Goal: Task Accomplishment & Management: Manage account settings

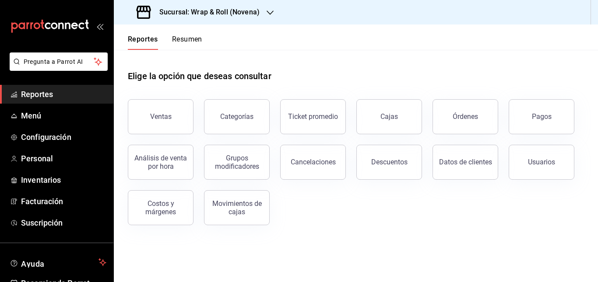
click at [259, 11] on div "Sucursal: Wrap & Roll (Novena)" at bounding box center [199, 12] width 156 height 25
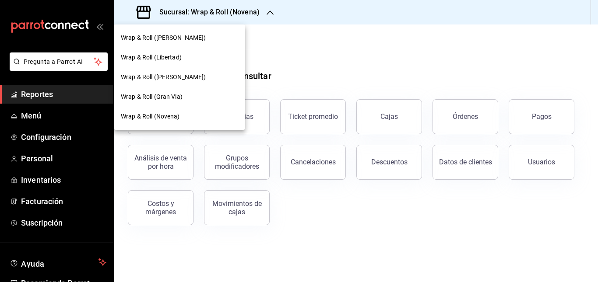
click at [189, 102] on div "Wrap & Roll (Gran Via)" at bounding box center [179, 97] width 131 height 20
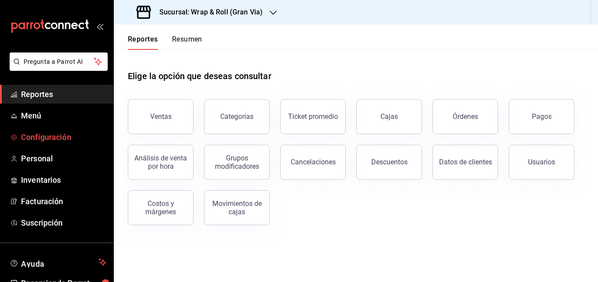
click at [54, 133] on span "Configuración" at bounding box center [63, 137] width 85 height 12
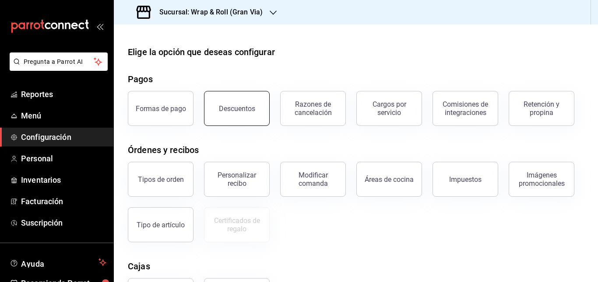
click at [234, 109] on div "Descuentos" at bounding box center [237, 109] width 36 height 8
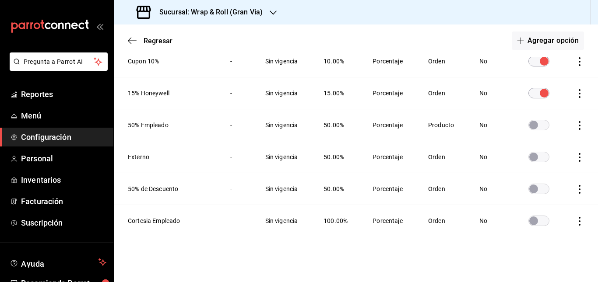
scroll to position [253, 0]
click at [532, 221] on input "discountsTable" at bounding box center [534, 221] width 32 height 11
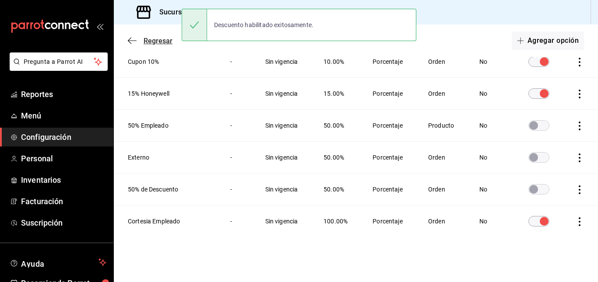
click at [132, 39] on icon "button" at bounding box center [132, 41] width 9 height 8
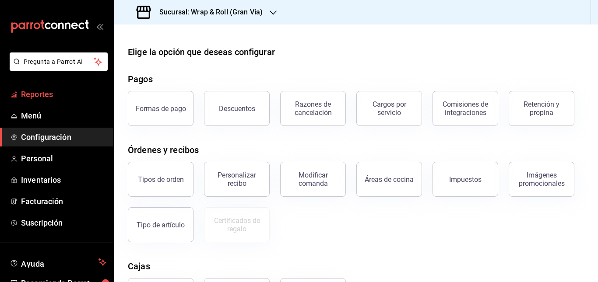
click at [48, 98] on span "Reportes" at bounding box center [63, 94] width 85 height 12
